Goal: Information Seeking & Learning: Learn about a topic

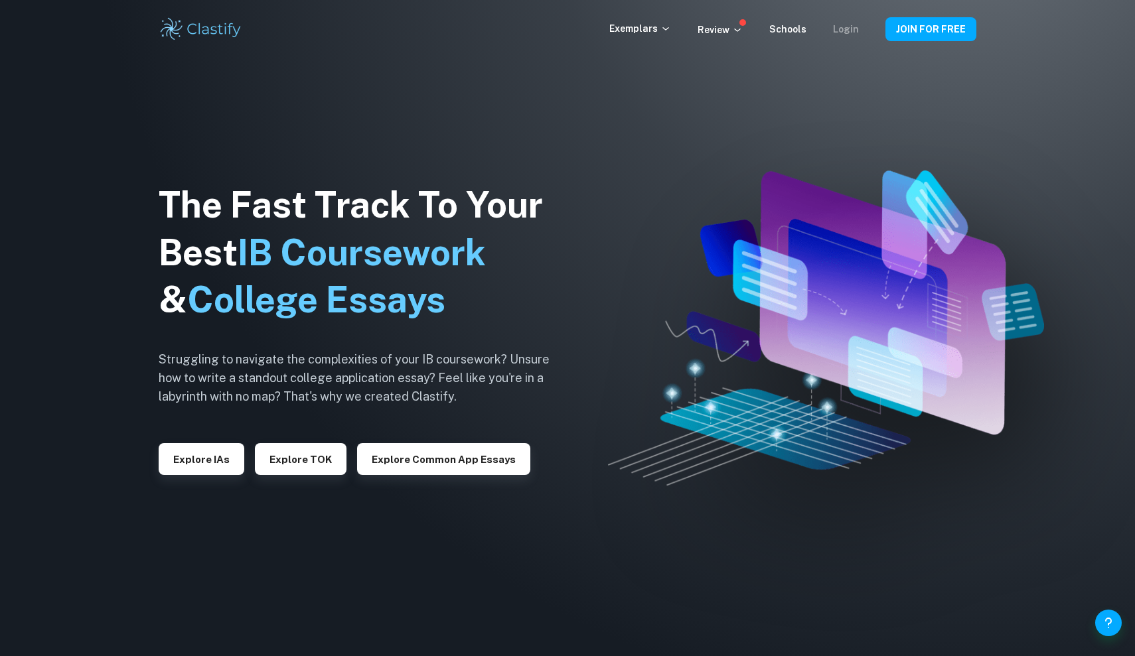
click at [857, 29] on link "Login" at bounding box center [846, 29] width 26 height 11
click at [662, 26] on p "Exemplars" at bounding box center [640, 28] width 62 height 15
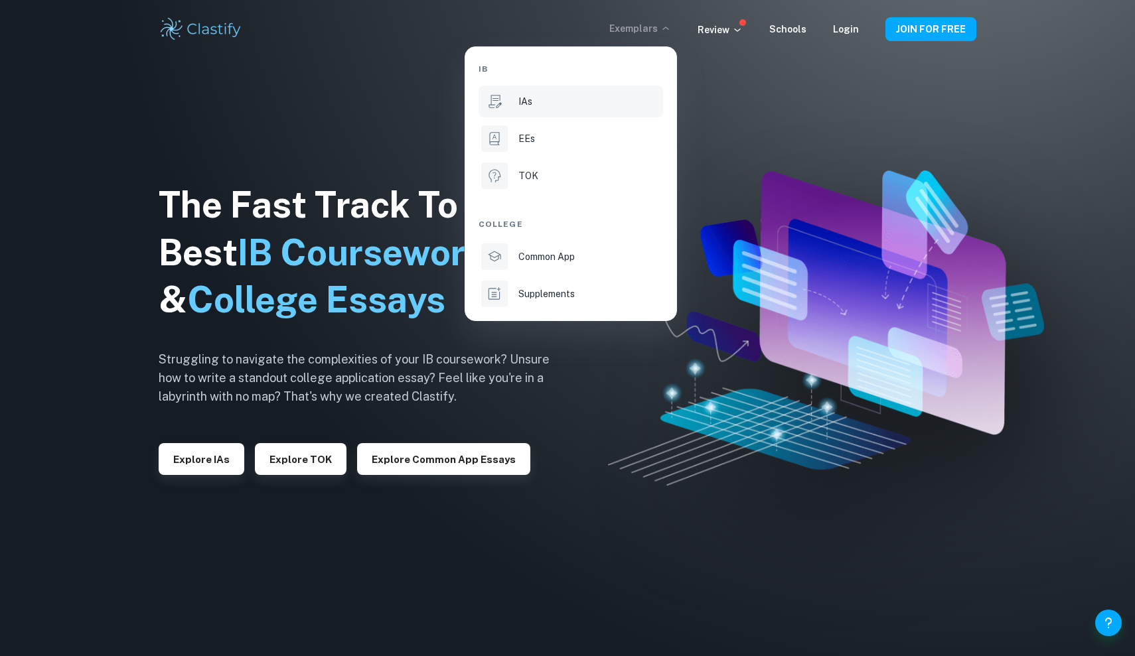
click at [573, 107] on div "IAs" at bounding box center [589, 101] width 142 height 15
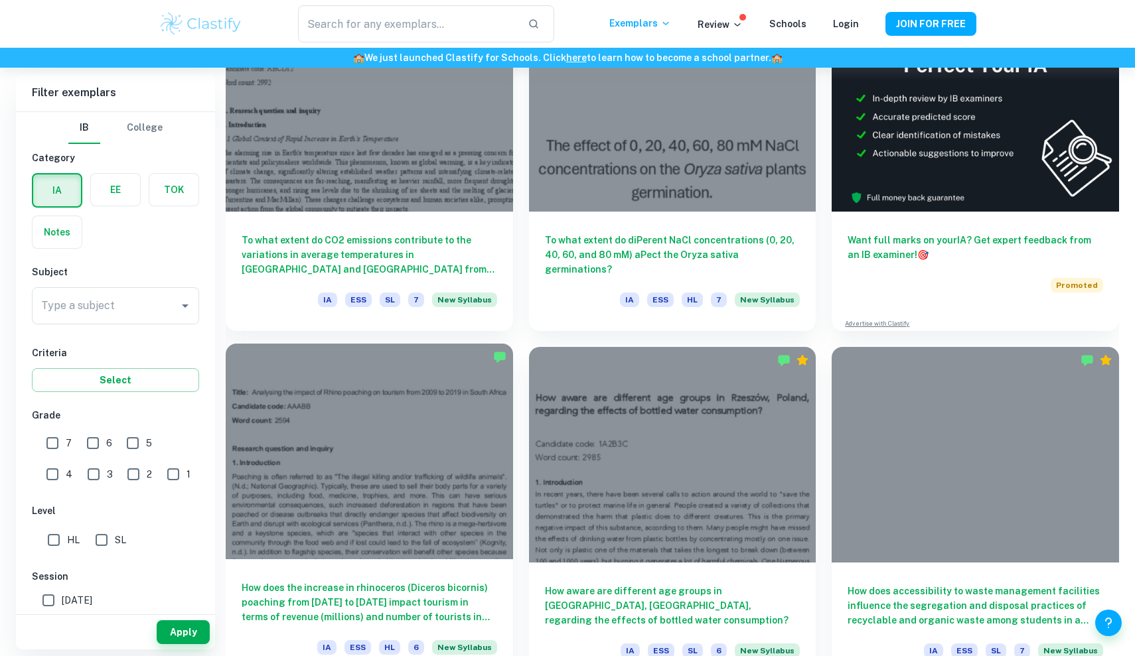
scroll to position [490, 0]
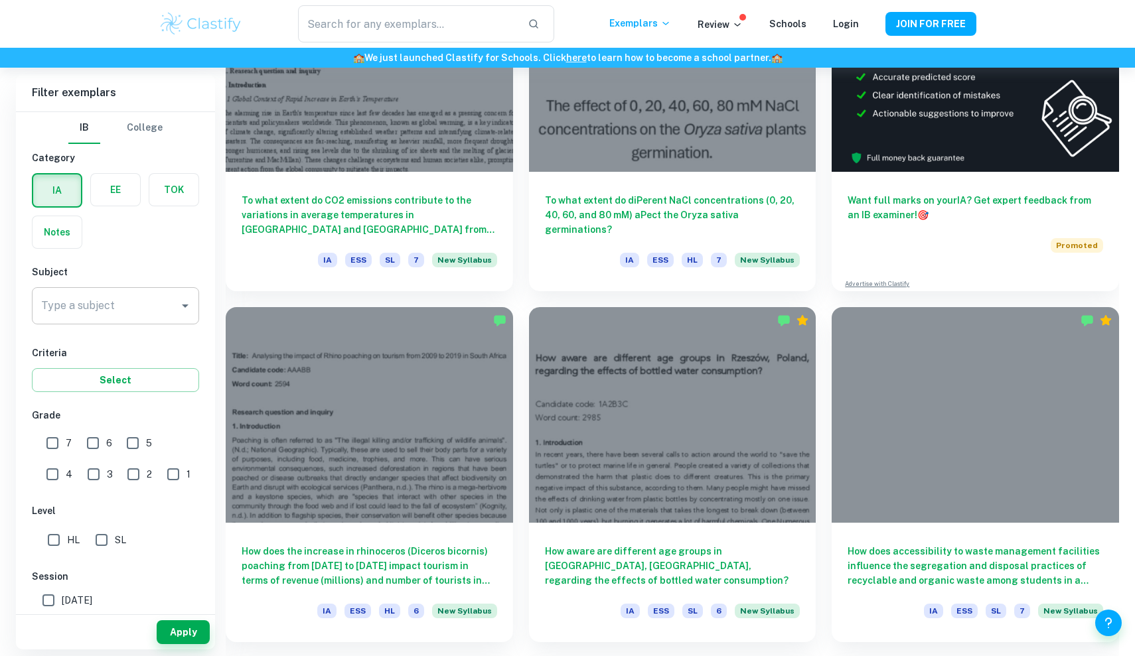
click at [143, 307] on input "Type a subject" at bounding box center [105, 305] width 135 height 25
click at [145, 384] on li "Business and Management" at bounding box center [115, 374] width 167 height 24
type input "Business and Management"
click at [58, 538] on input "HL" at bounding box center [53, 540] width 27 height 27
checkbox input "true"
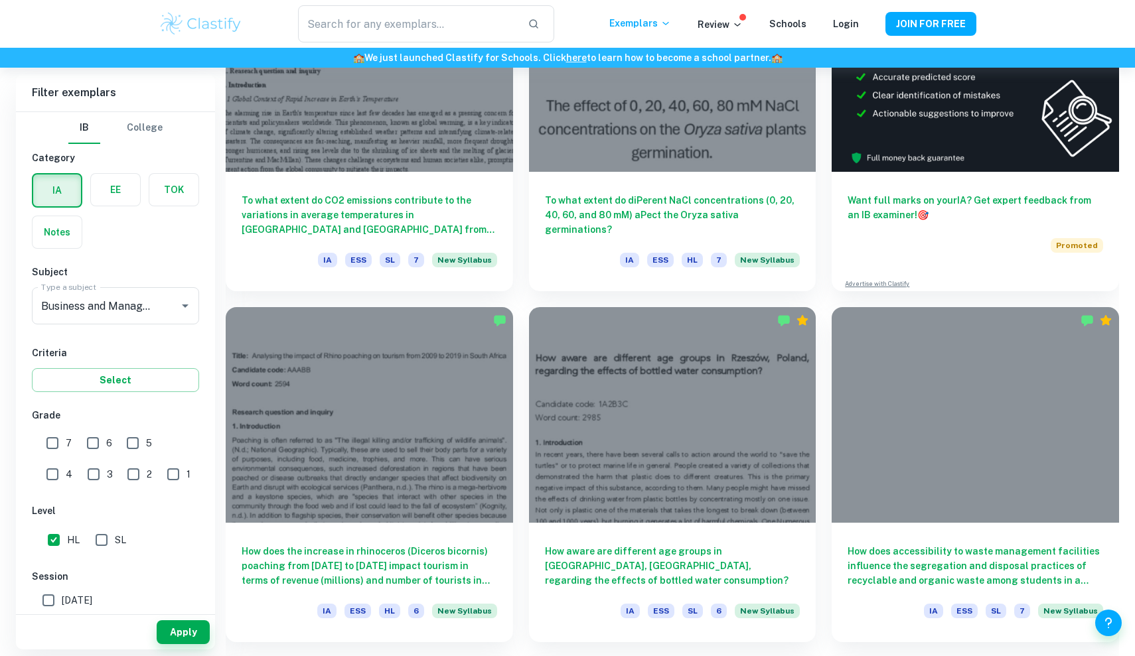
click at [61, 440] on input "7" at bounding box center [52, 443] width 27 height 27
checkbox input "true"
click at [177, 628] on button "Apply" at bounding box center [183, 632] width 53 height 24
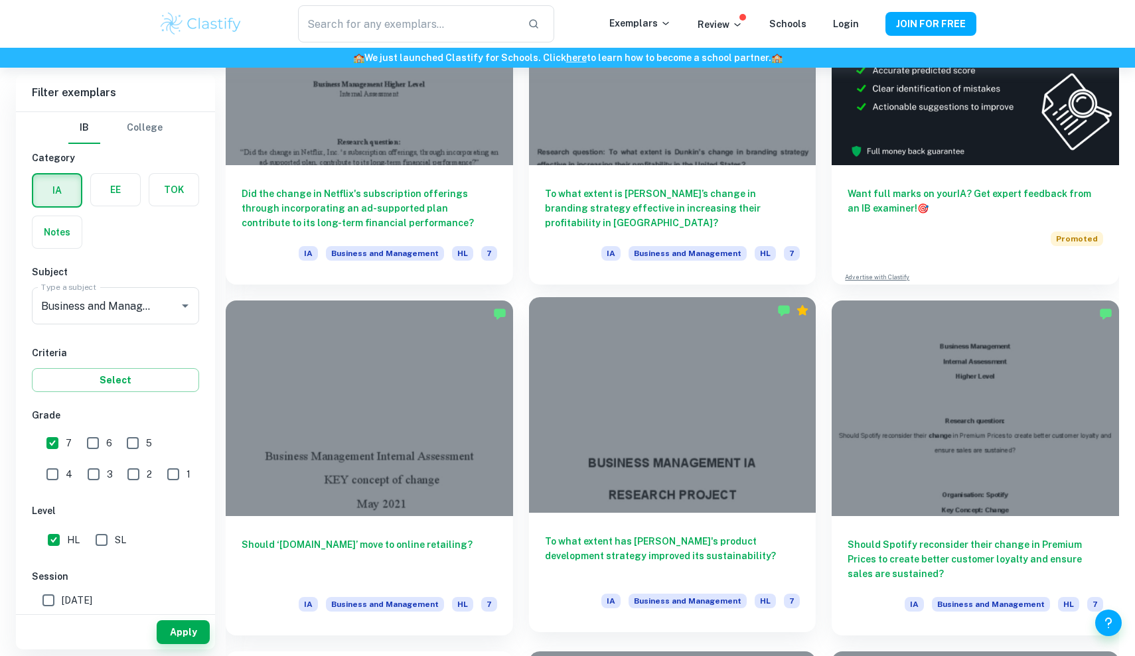
scroll to position [498, 0]
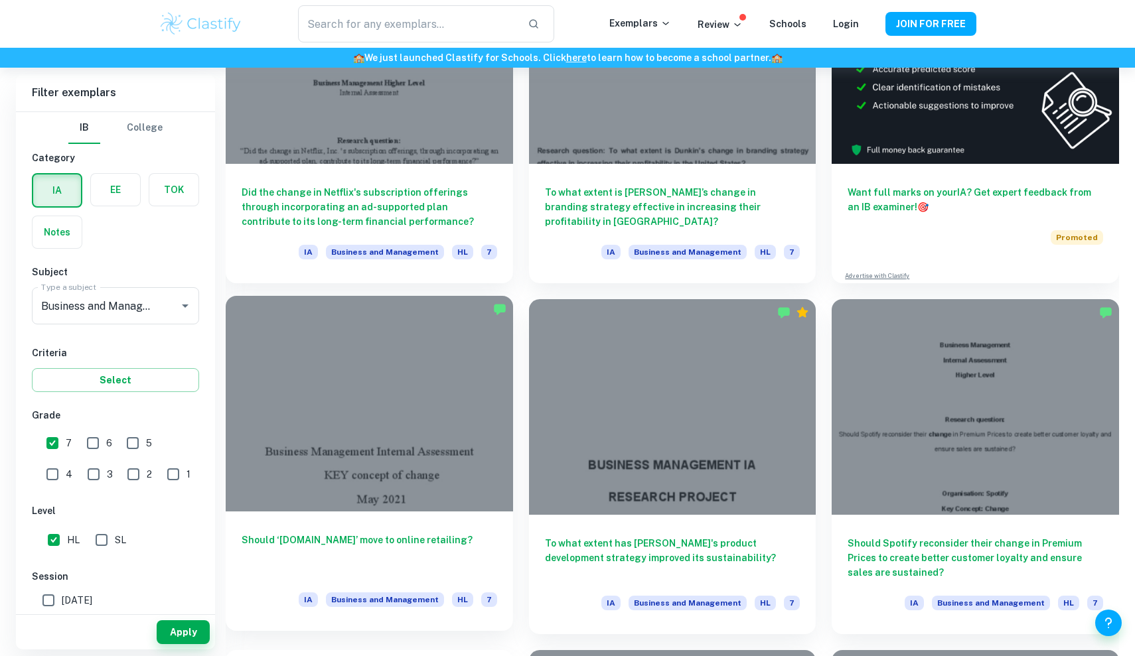
click at [443, 468] on div at bounding box center [369, 403] width 287 height 215
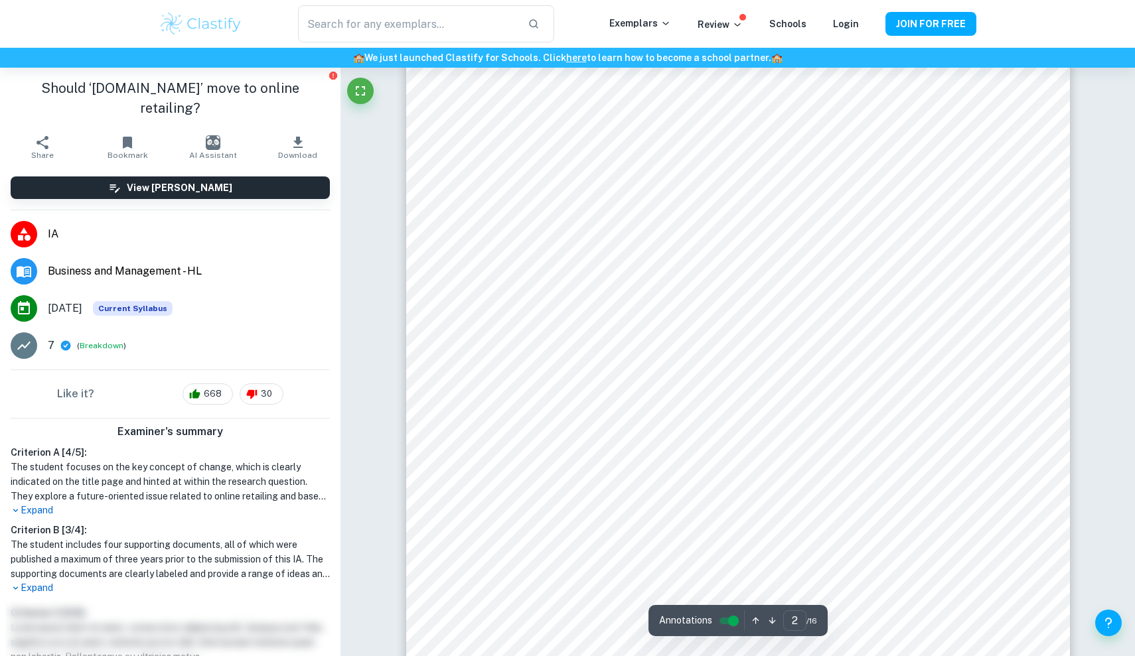
scroll to position [1053, 0]
type input "6"
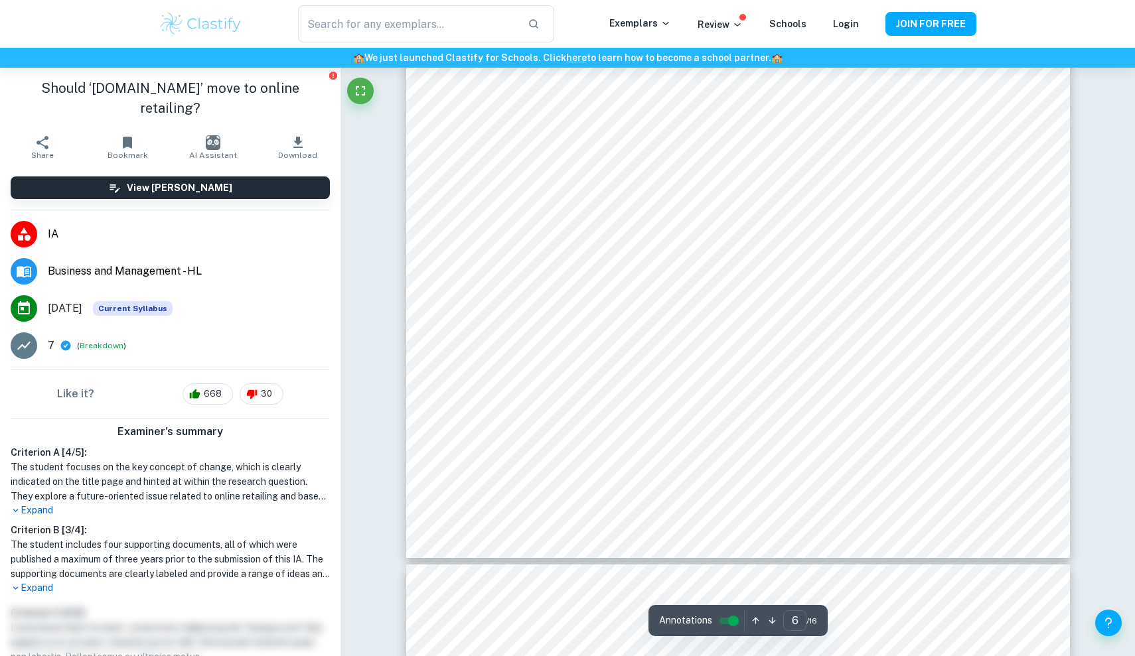
scroll to position [5540, 0]
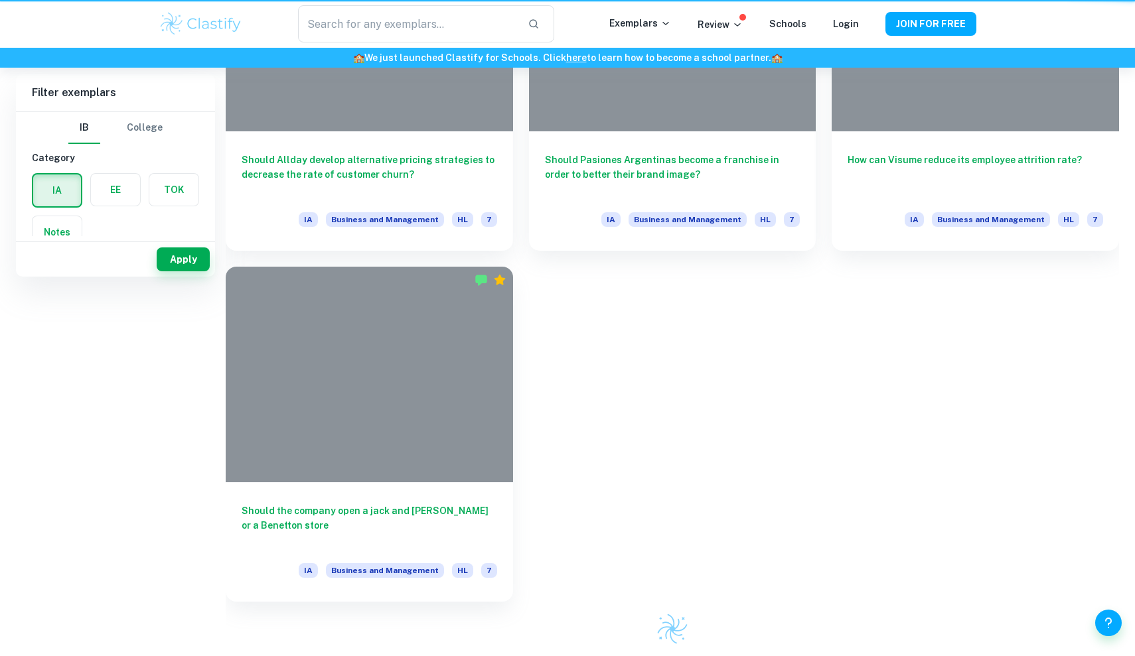
scroll to position [498, 0]
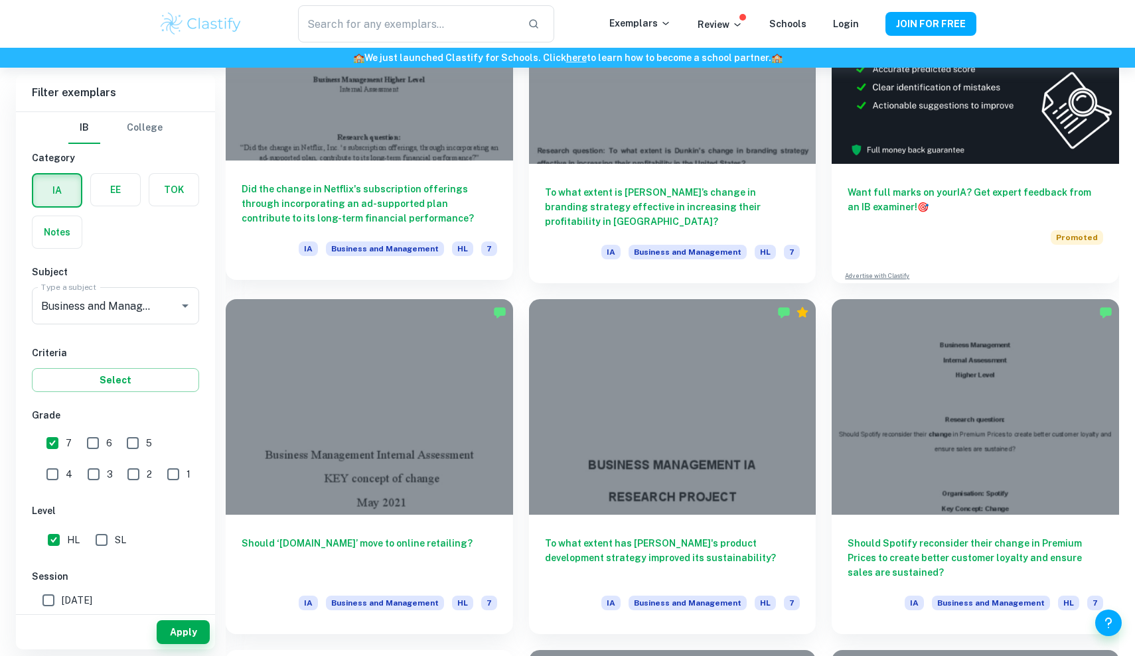
click at [387, 108] on div at bounding box center [369, 53] width 287 height 215
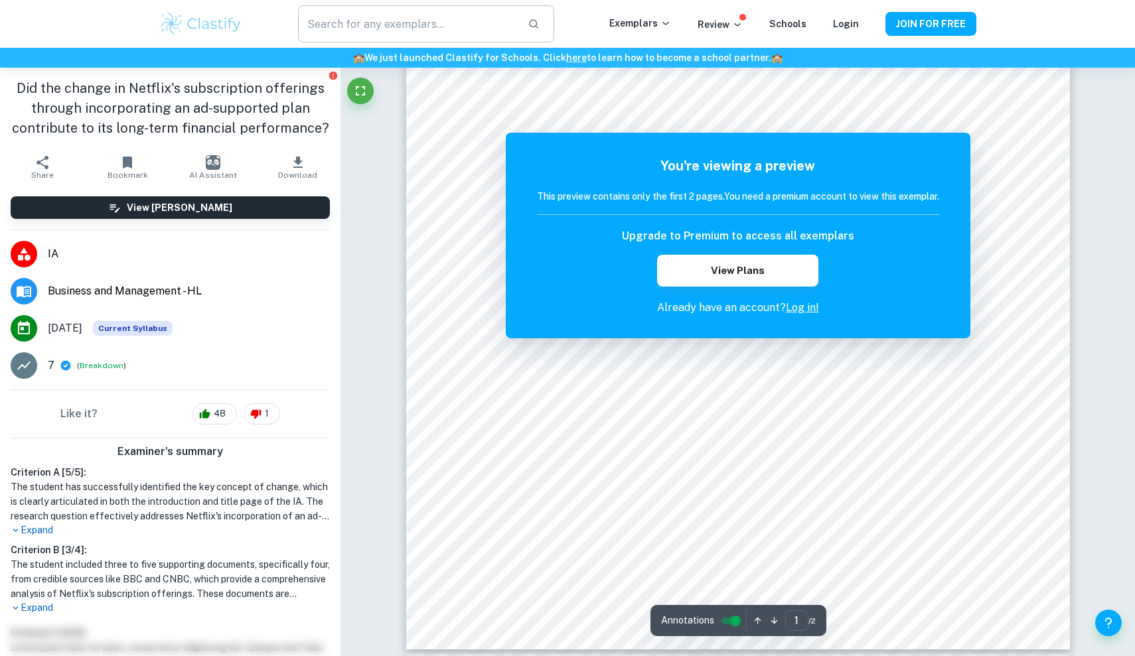
scroll to position [405, 0]
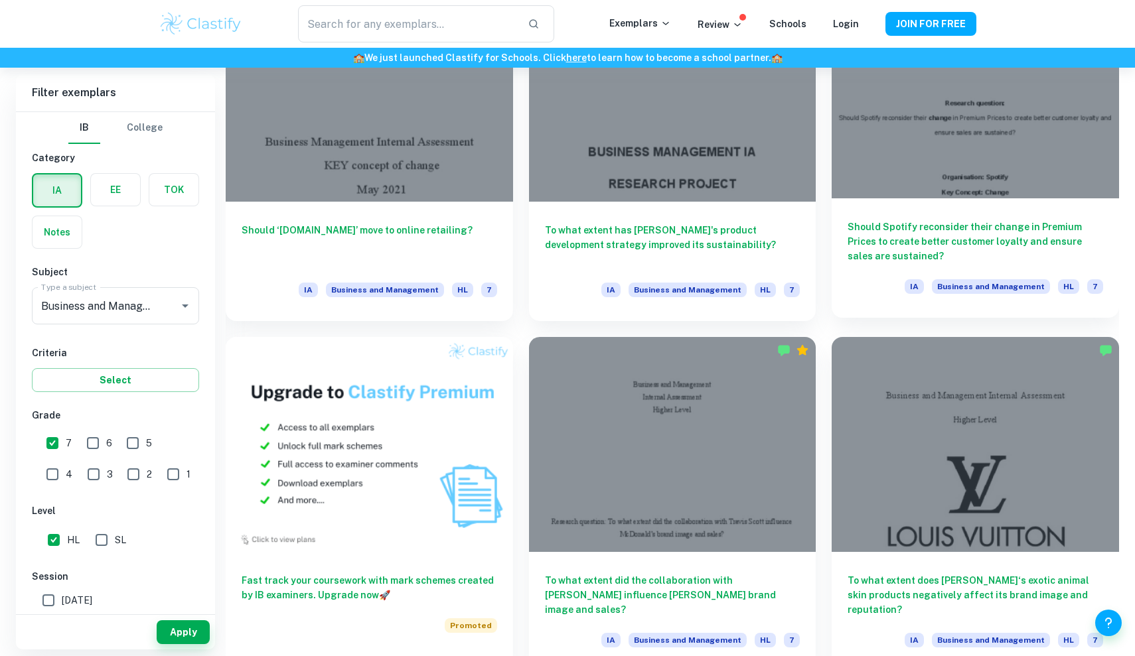
scroll to position [806, 0]
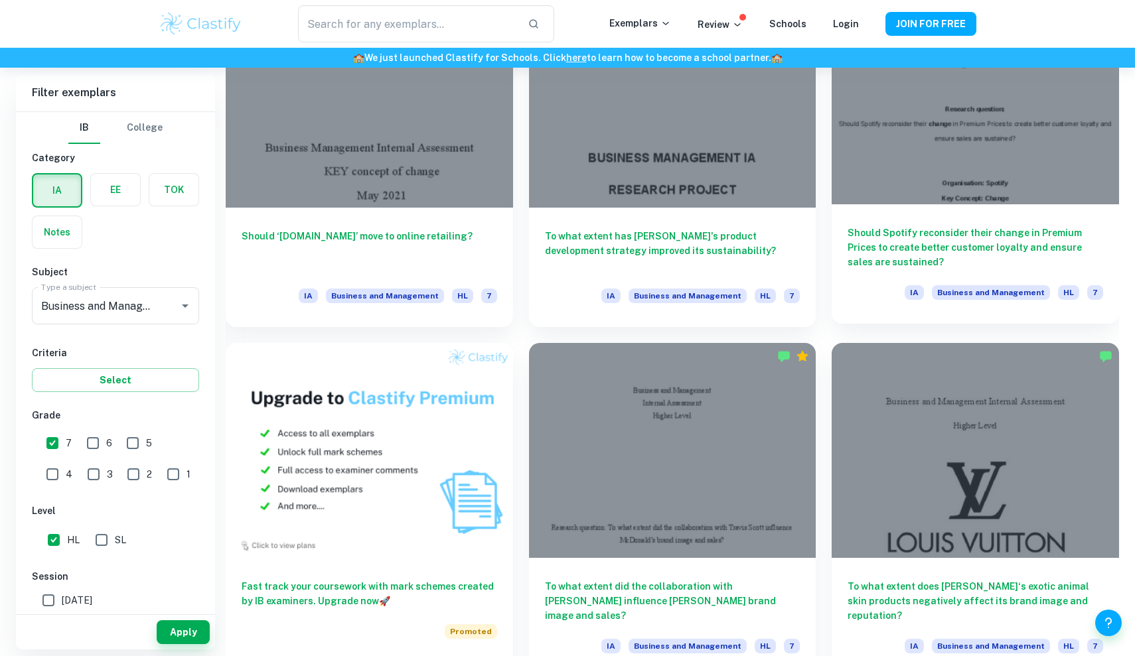
click at [919, 192] on div at bounding box center [974, 96] width 287 height 215
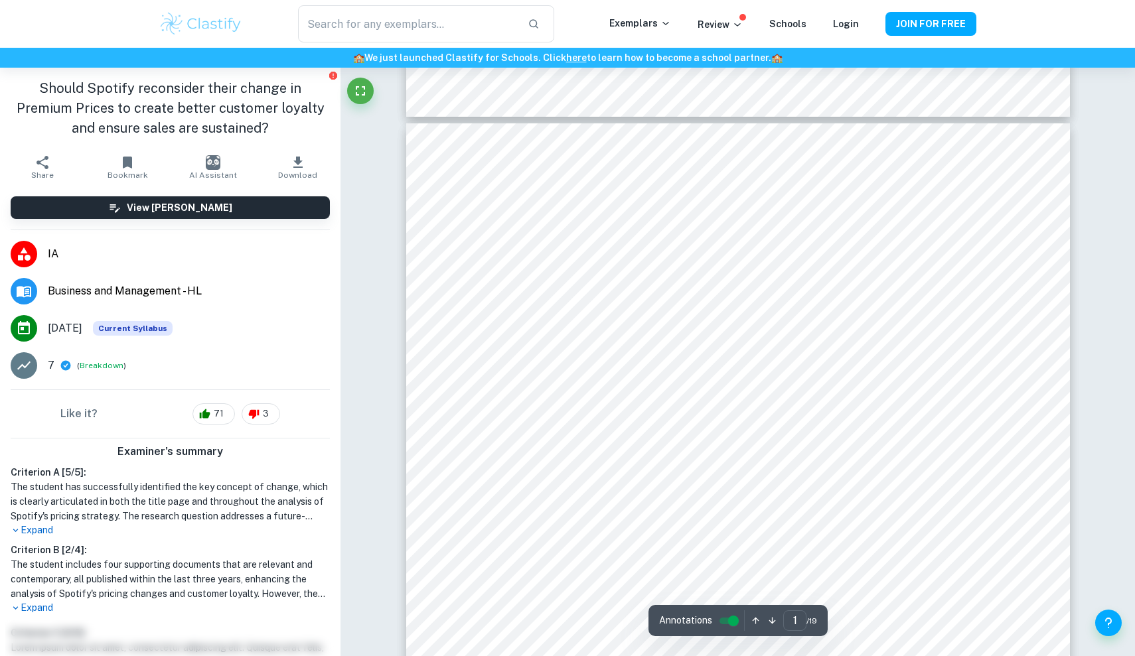
type input "2"
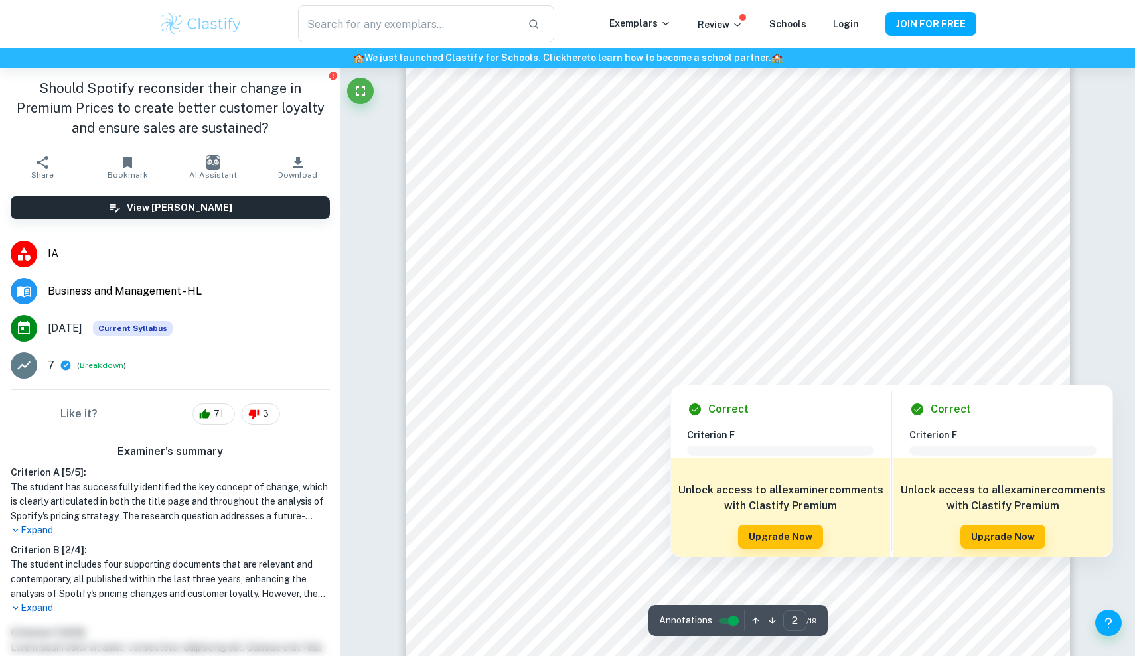
scroll to position [1075, 0]
